Goal: Information Seeking & Learning: Learn about a topic

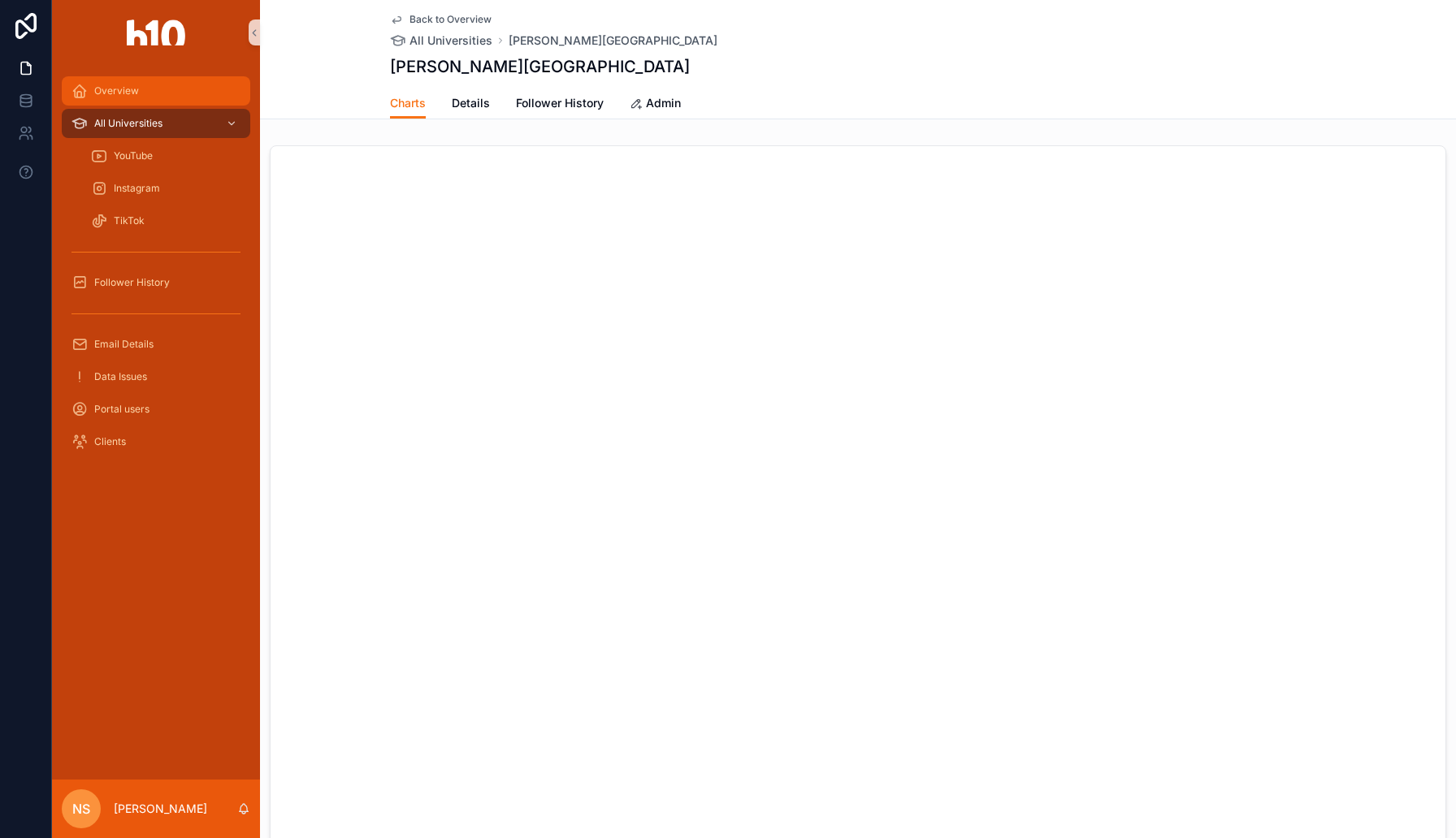
click at [148, 101] on div "Overview" at bounding box center [155, 90] width 169 height 26
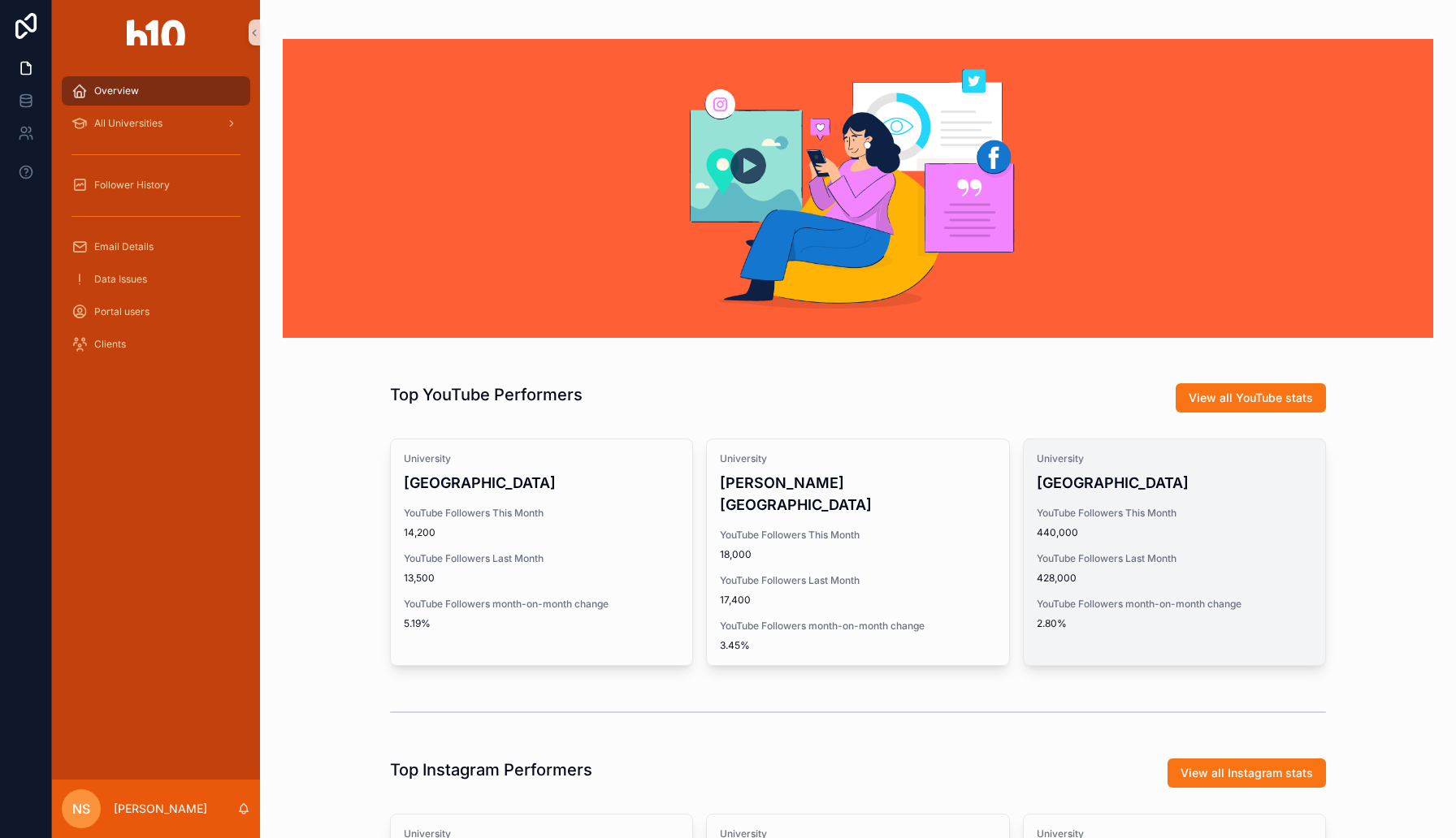
click at [1050, 499] on div "[GEOGRAPHIC_DATA] YouTube Followers This Month 440,000 YouTube Followers Last M…" at bounding box center [1175, 542] width 302 height 204
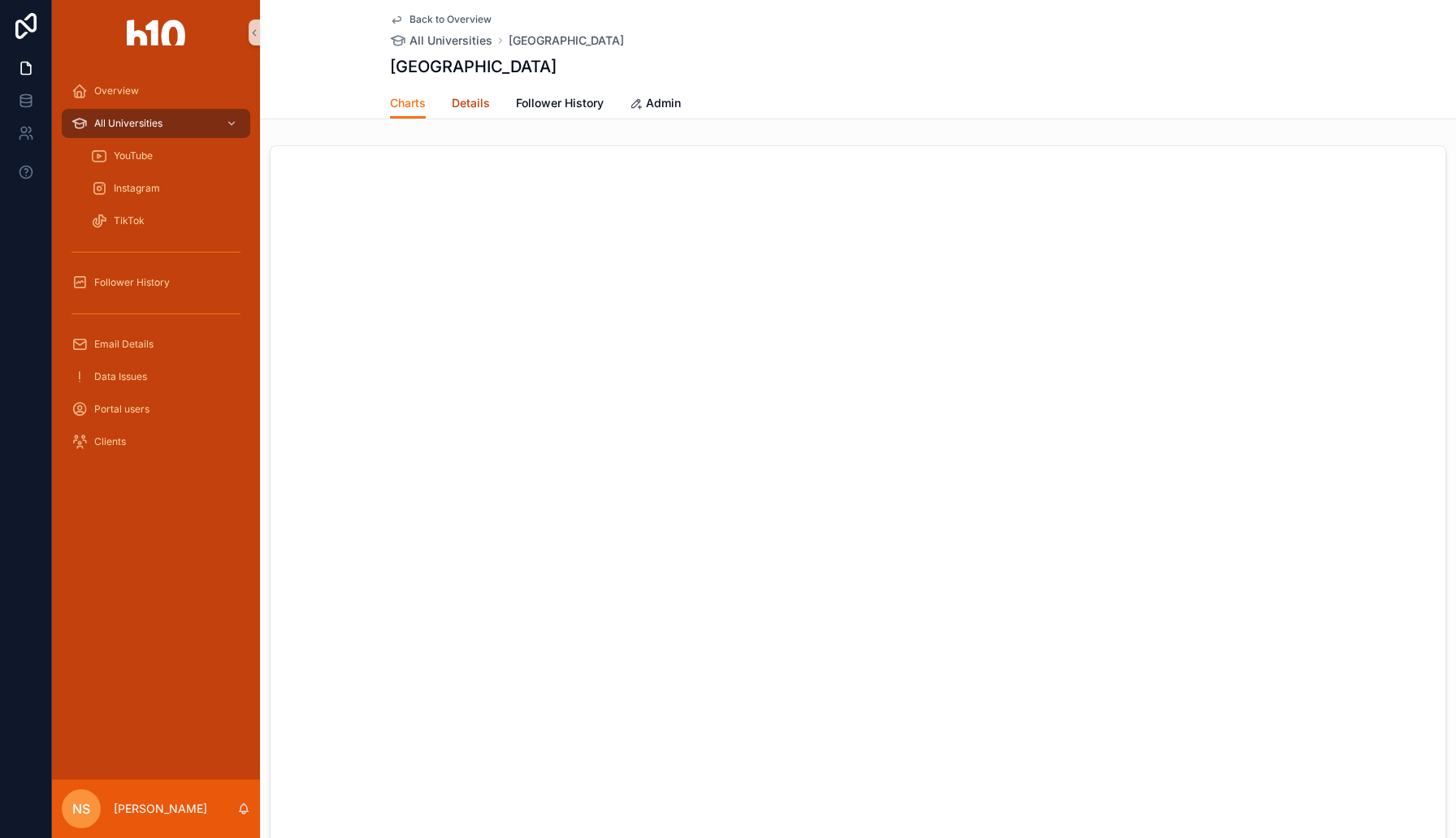
click at [474, 108] on span "Details" at bounding box center [471, 103] width 38 height 16
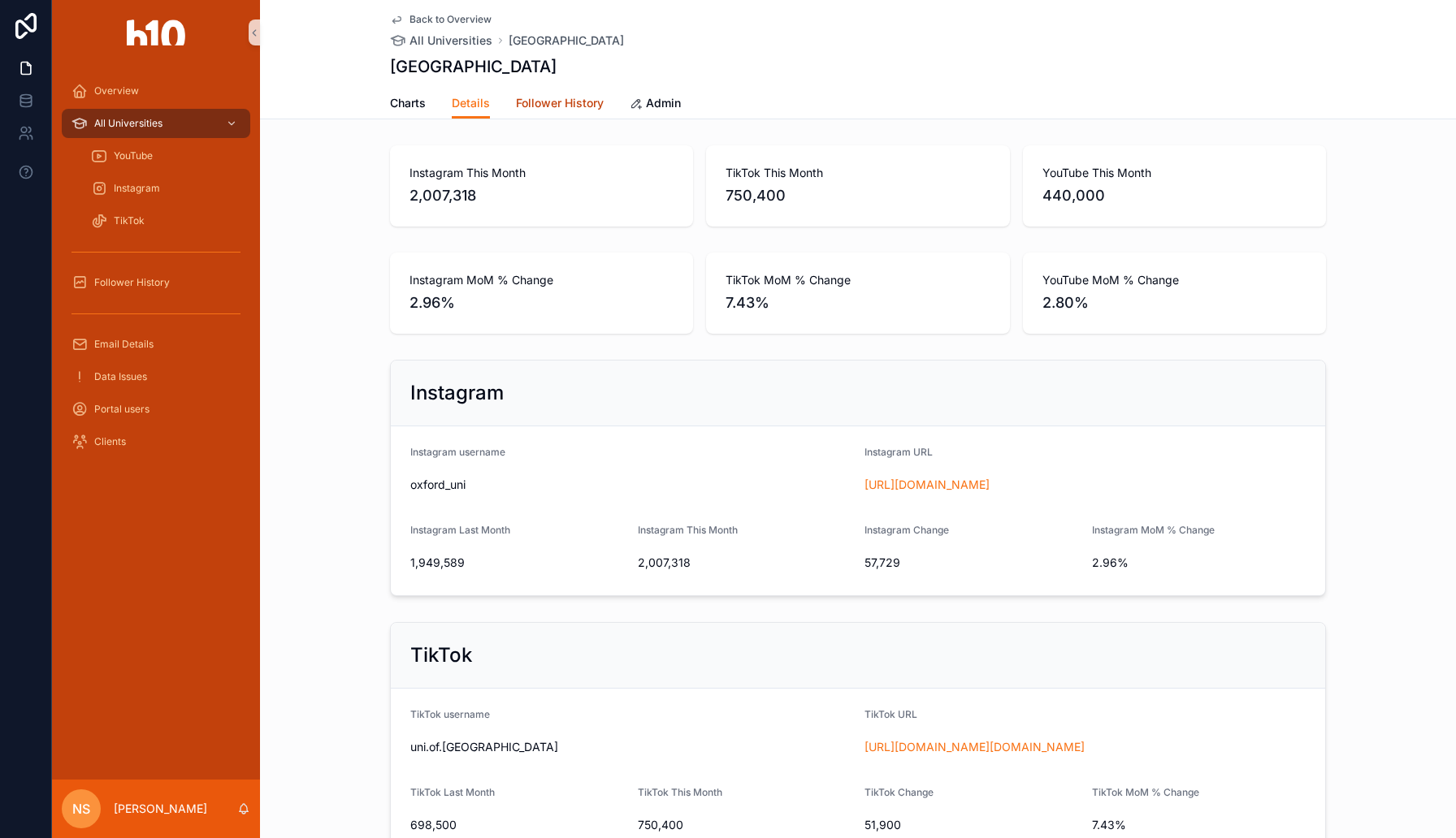
click at [561, 117] on link "Follower History" at bounding box center [559, 105] width 88 height 33
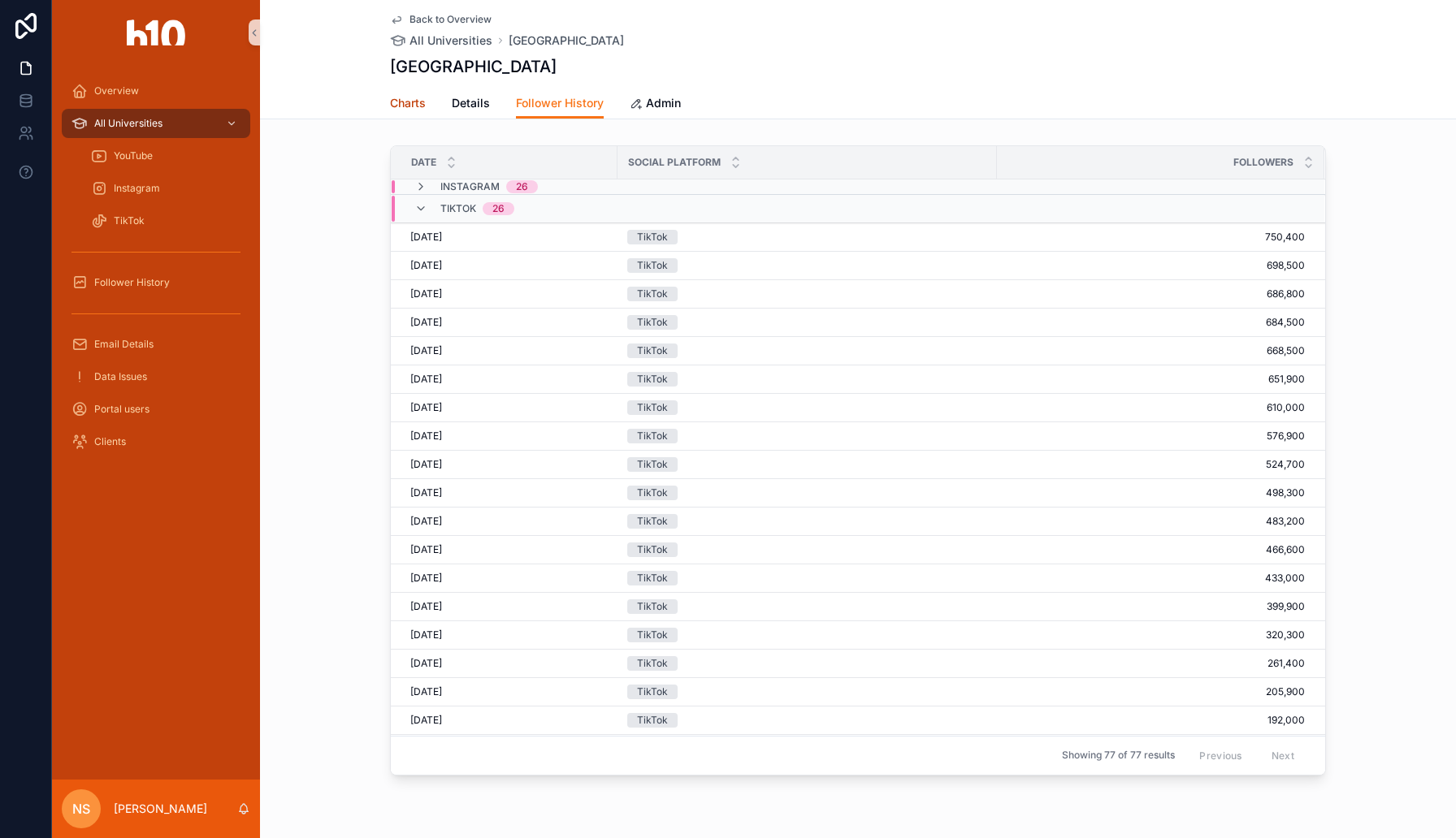
click at [402, 95] on span "Charts" at bounding box center [408, 103] width 36 height 16
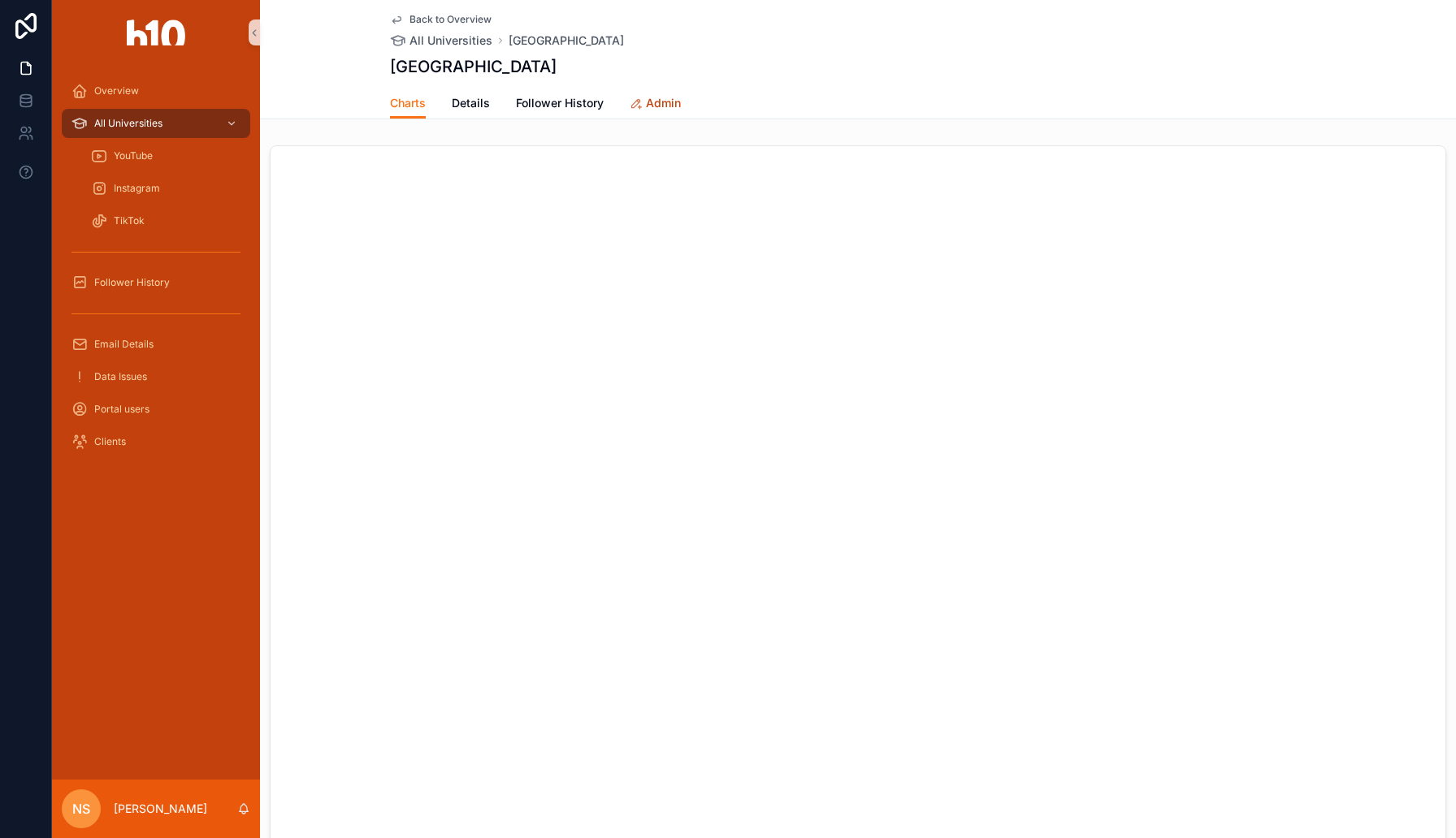
click at [658, 101] on span "Admin" at bounding box center [663, 103] width 35 height 16
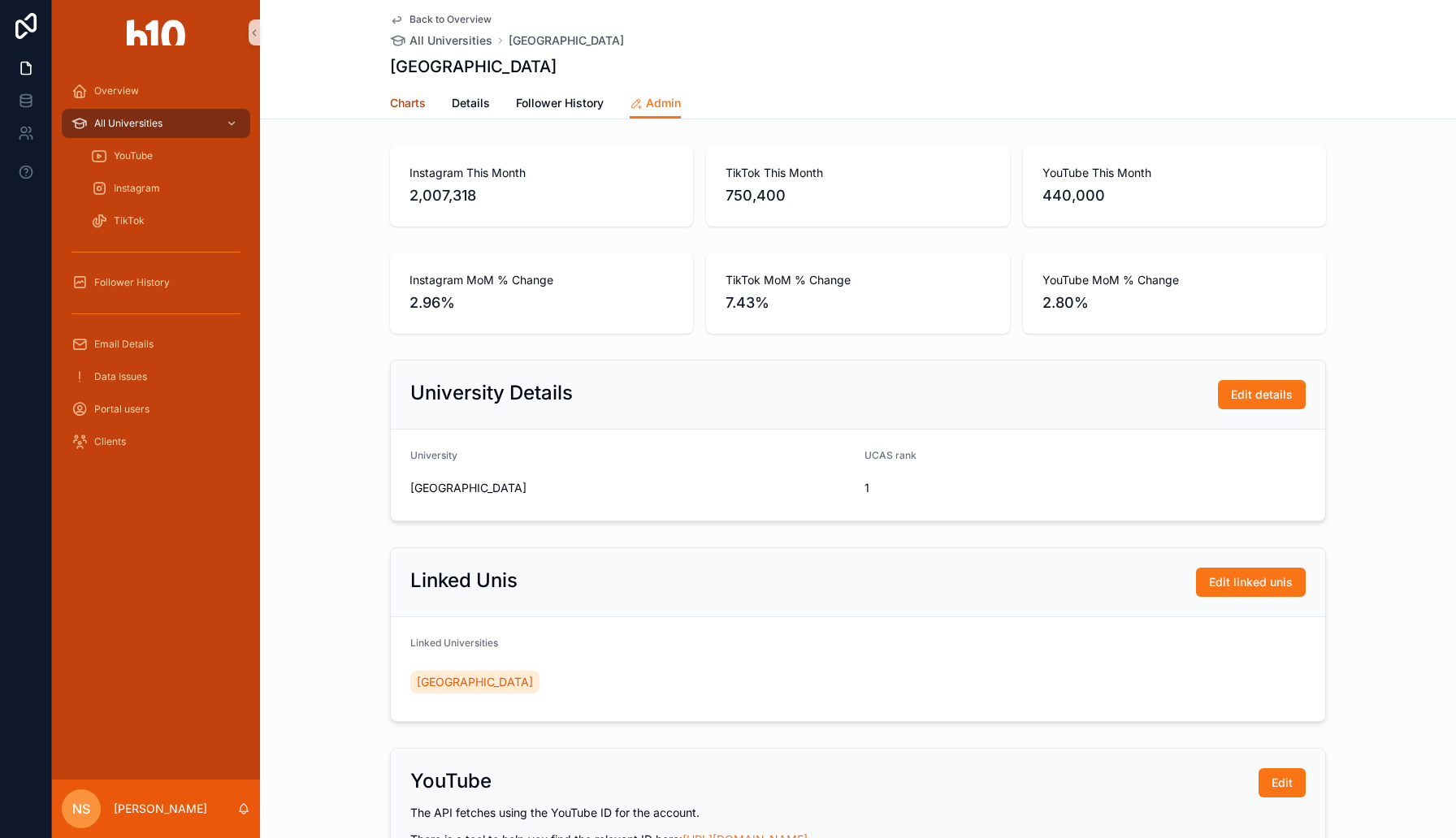
click at [403, 109] on span "Charts" at bounding box center [408, 103] width 36 height 16
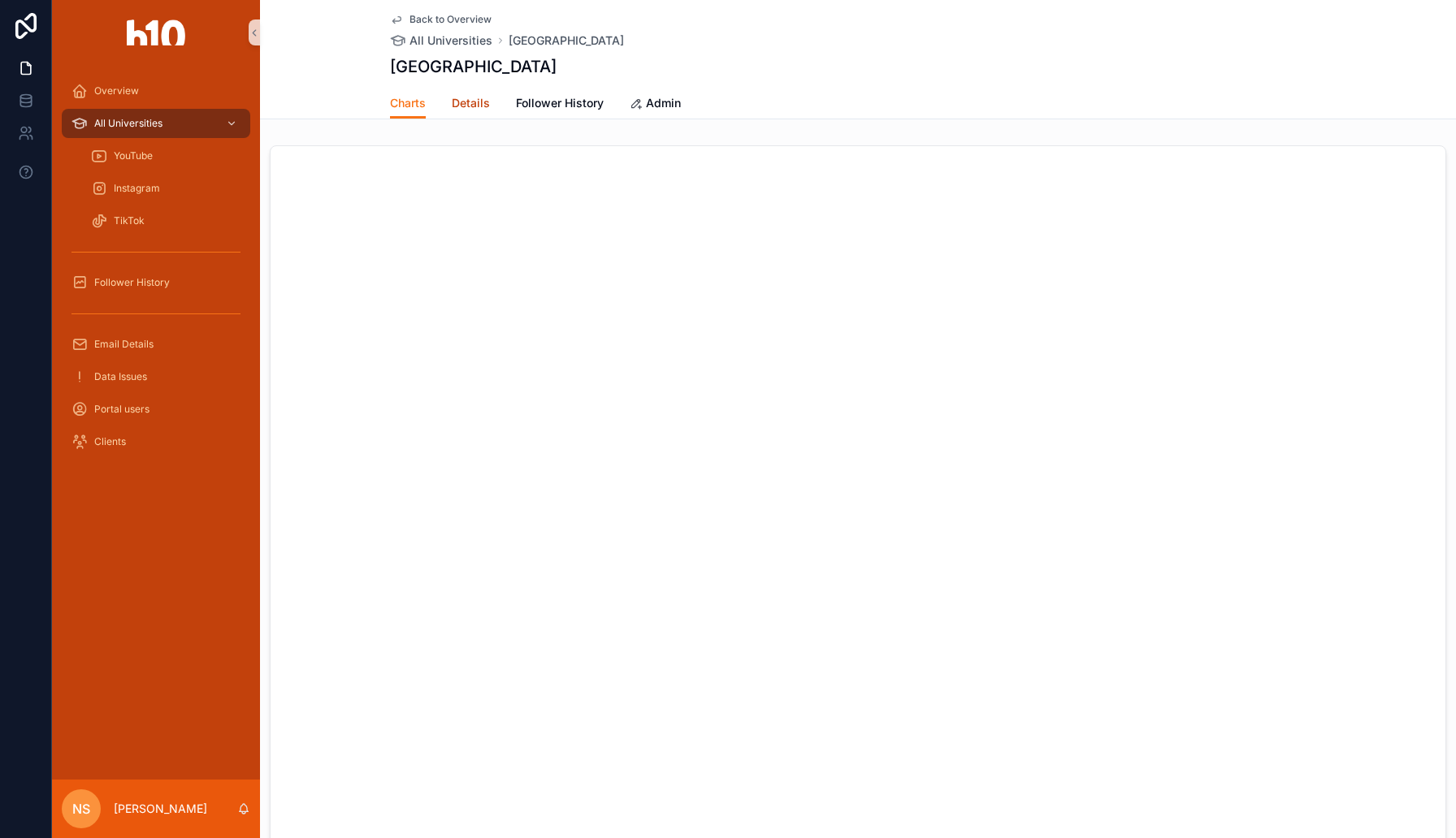
click at [469, 100] on span "Details" at bounding box center [471, 103] width 38 height 16
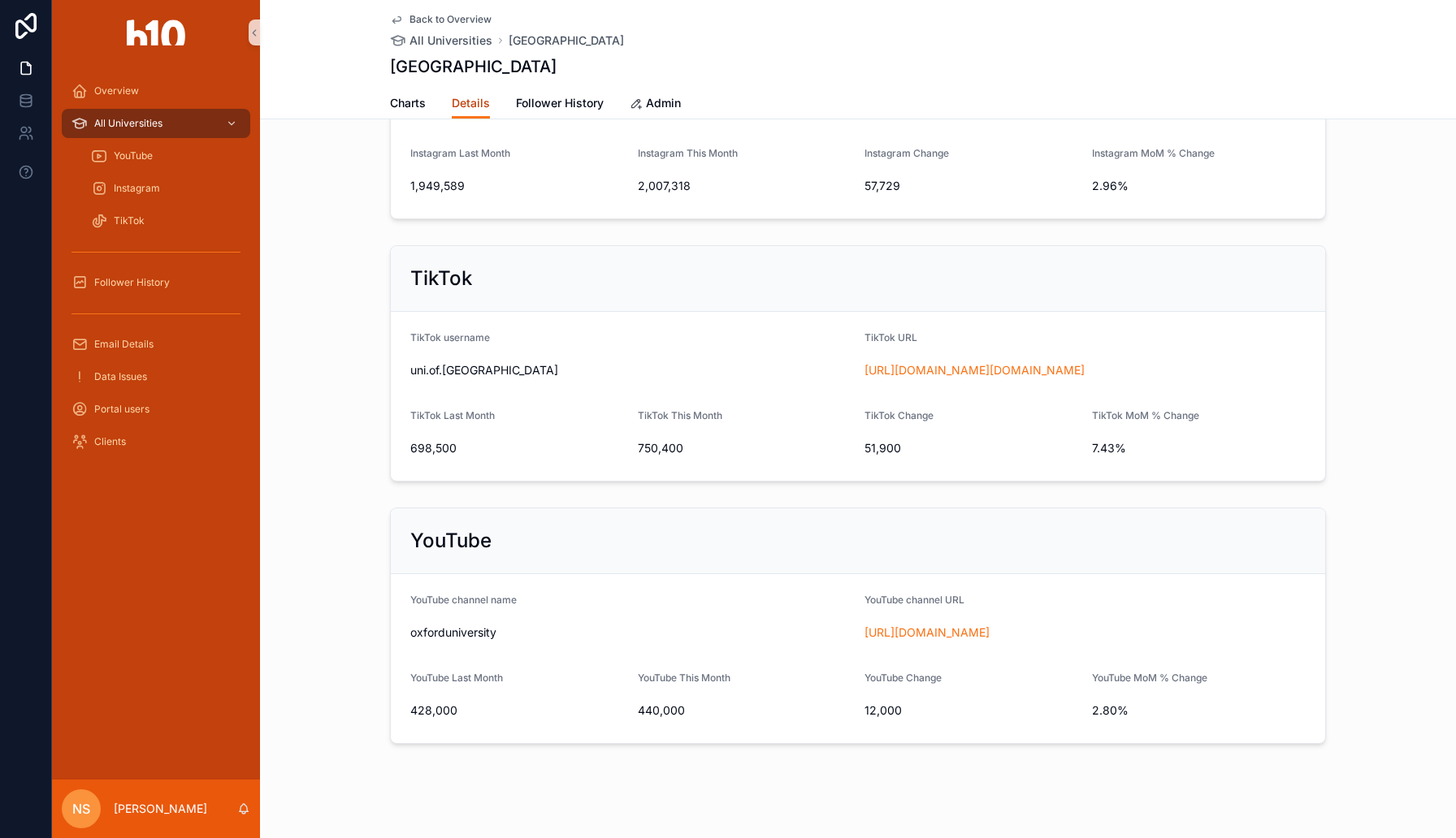
scroll to position [393, 0]
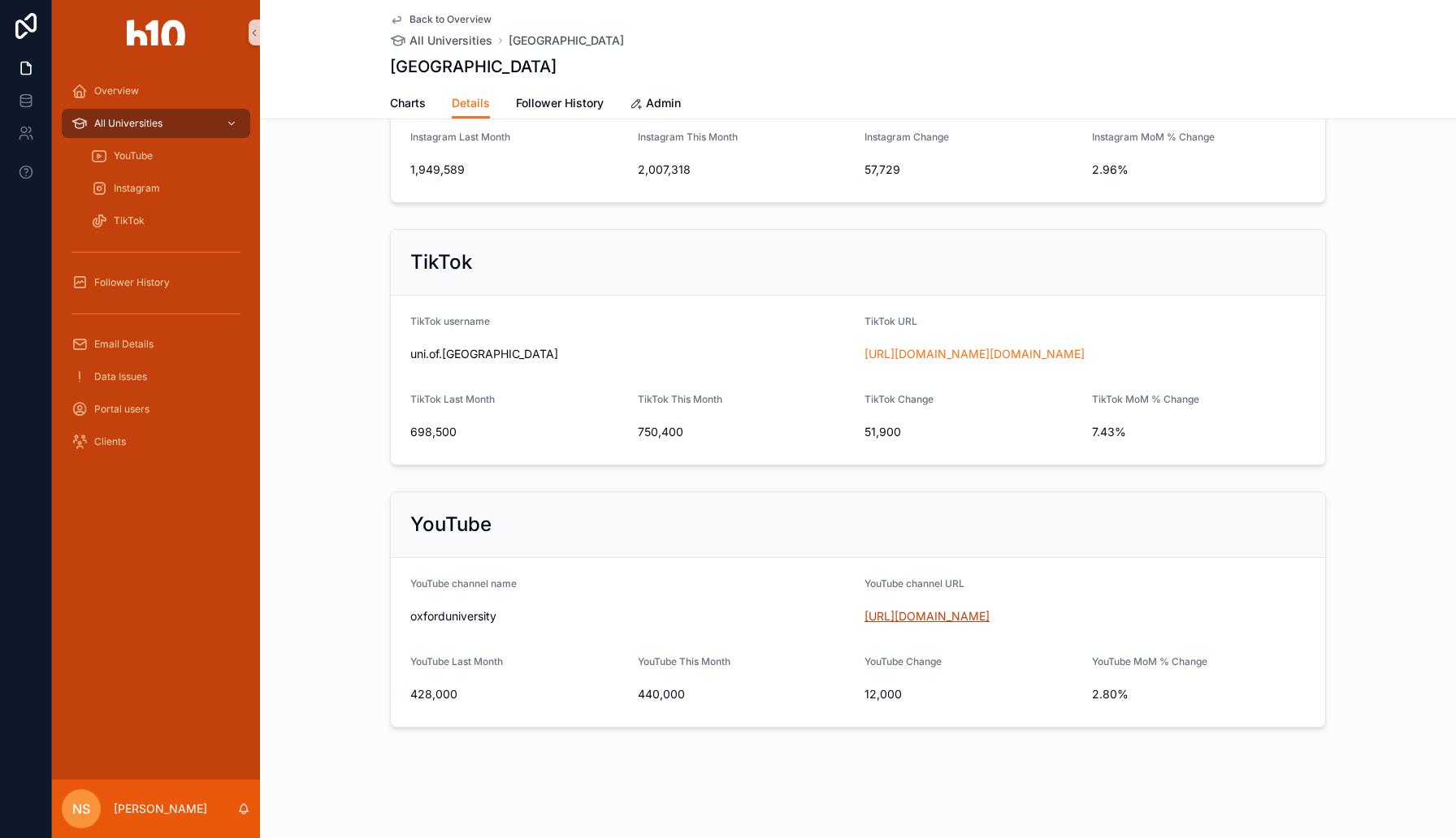
click at [938, 618] on link "[URL][DOMAIN_NAME]" at bounding box center [927, 616] width 126 height 14
